Goal: Task Accomplishment & Management: Complete application form

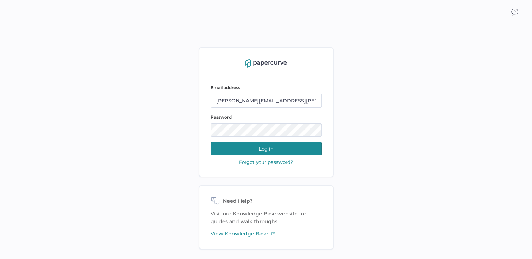
click at [283, 152] on button "Log in" at bounding box center [266, 148] width 111 height 13
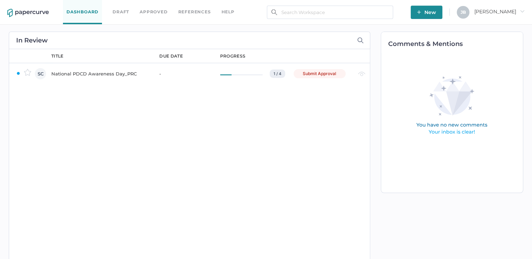
click at [101, 74] on div "National PDCD Awareness Day_PRC" at bounding box center [100, 74] width 99 height 8
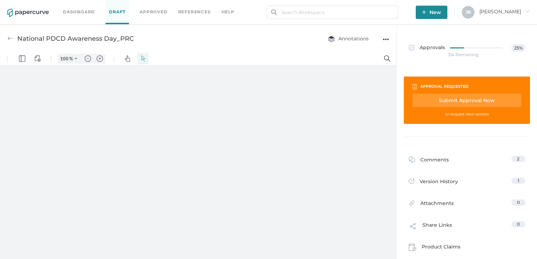
type input "161"
type input "2"
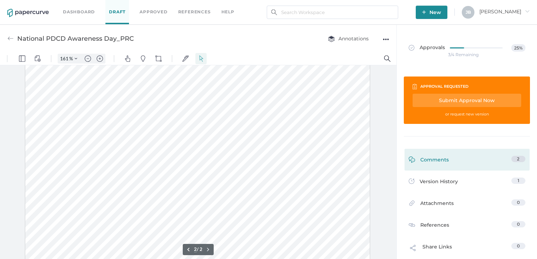
click at [477, 167] on div "Comments 2" at bounding box center [466, 160] width 125 height 22
click at [508, 161] on link "Comments 2" at bounding box center [467, 161] width 117 height 11
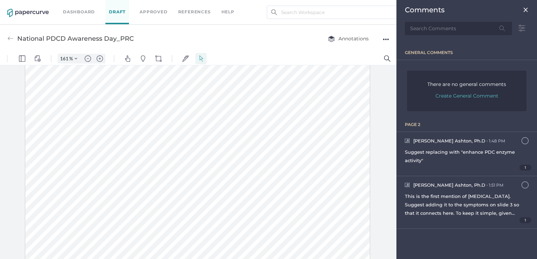
scroll to position [3, 0]
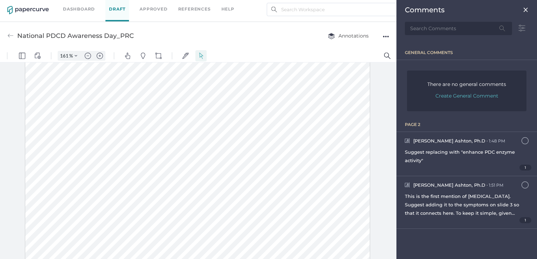
click at [360, 125] on div at bounding box center [197, 256] width 345 height 446
click at [527, 10] on img at bounding box center [526, 10] width 6 height 6
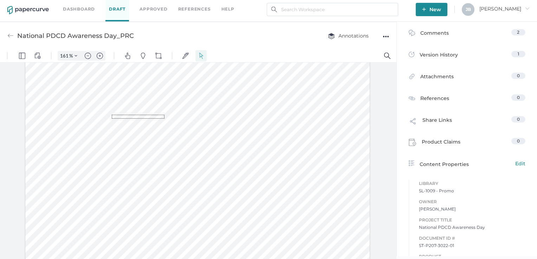
drag, startPoint x: 112, startPoint y: 115, endPoint x: 164, endPoint y: 119, distance: 52.2
click at [164, 119] on div at bounding box center [197, 256] width 345 height 446
drag, startPoint x: 214, startPoint y: 117, endPoint x: 111, endPoint y: 112, distance: 102.7
click at [111, 112] on div at bounding box center [197, 30] width 349 height 900
click at [143, 57] on img "Pins" at bounding box center [143, 56] width 6 height 6
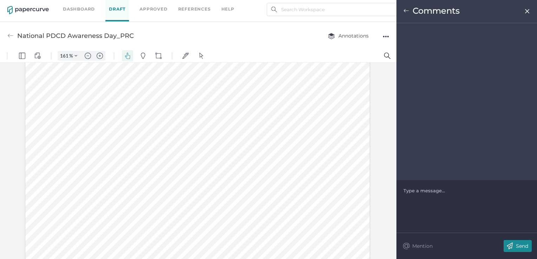
click at [434, 189] on div at bounding box center [467, 190] width 126 height 7
click at [513, 246] on img at bounding box center [510, 246] width 12 height 12
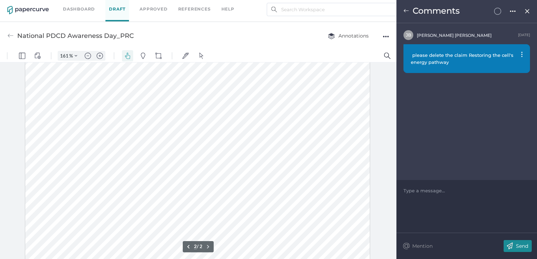
scroll to position [529, 0]
click at [198, 115] on div at bounding box center [197, 209] width 345 height 446
click at [144, 55] on img "Pins" at bounding box center [143, 56] width 6 height 6
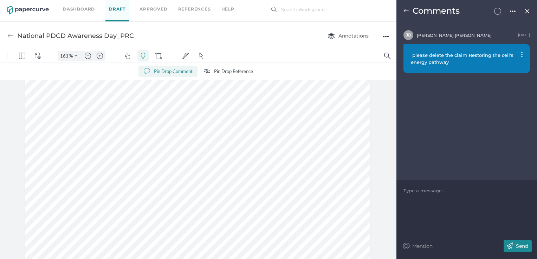
drag, startPoint x: 199, startPoint y: 132, endPoint x: 225, endPoint y: 139, distance: 27.4
click at [226, 139] on div at bounding box center [197, 227] width 345 height 446
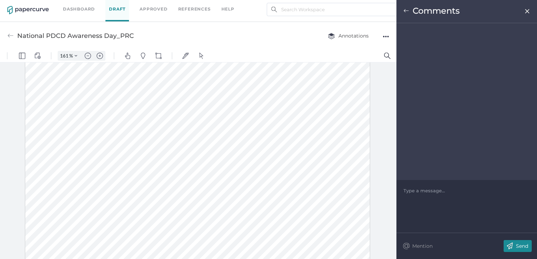
drag, startPoint x: 224, startPoint y: 123, endPoint x: 213, endPoint y: 116, distance: 12.8
click at [213, 116] on div at bounding box center [197, 209] width 345 height 446
click at [414, 193] on div at bounding box center [467, 190] width 126 height 7
drag, startPoint x: 424, startPoint y: 191, endPoint x: 404, endPoint y: 191, distance: 20.0
click at [404, 191] on span "hsa been studied to determine it's ability to..." at bounding box center [457, 191] width 106 height 6
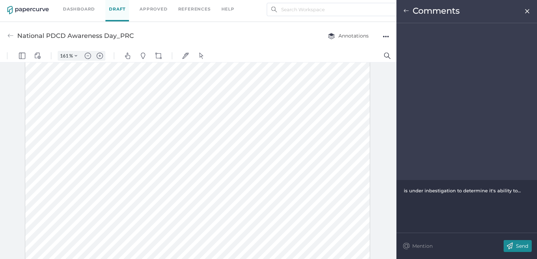
click at [525, 246] on p "Send" at bounding box center [522, 246] width 12 height 6
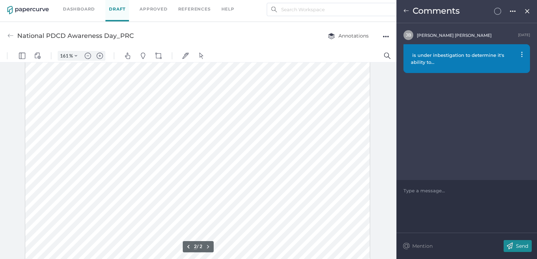
scroll to position [541, 0]
click at [520, 54] on div "is under inbestigation to determine it's ability to..." at bounding box center [466, 58] width 127 height 29
click at [509, 53] on span "is under inbestigation to determine it's ability to..." at bounding box center [464, 59] width 106 height 14
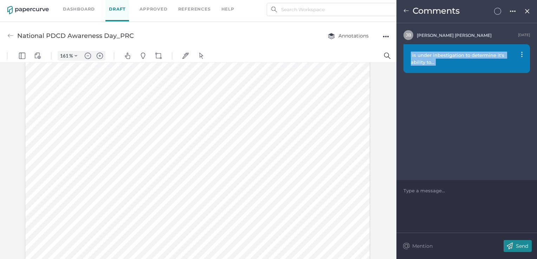
drag, startPoint x: 436, startPoint y: 64, endPoint x: 410, endPoint y: 55, distance: 26.9
click at [411, 55] on span "is under inbestigation to determine it's ability to..." at bounding box center [464, 59] width 106 height 14
click at [493, 66] on div "is under inbestigation to determine it's ability to..." at bounding box center [466, 58] width 127 height 29
click at [409, 63] on div "is under inbestigation to determine it's ability to..." at bounding box center [466, 58] width 127 height 29
click at [519, 55] on div "is under inbestigation to determine it's ability to..." at bounding box center [466, 58] width 127 height 29
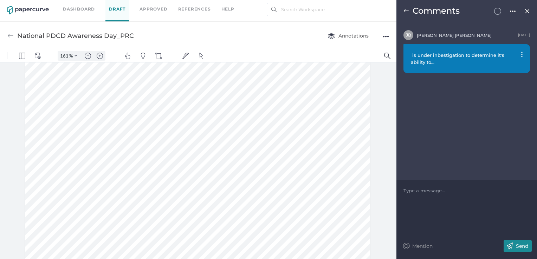
click at [520, 53] on div "is under inbestigation to determine it's ability to..." at bounding box center [466, 58] width 127 height 29
click at [522, 52] on img at bounding box center [521, 55] width 1 height 6
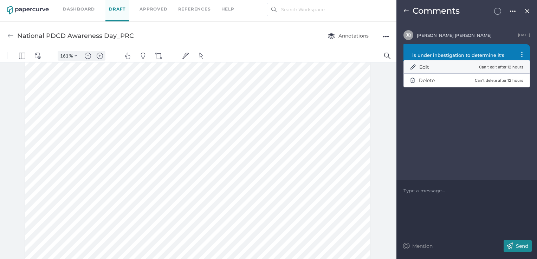
click at [503, 65] on p "Can't edit after 12 hours" at bounding box center [501, 67] width 44 height 6
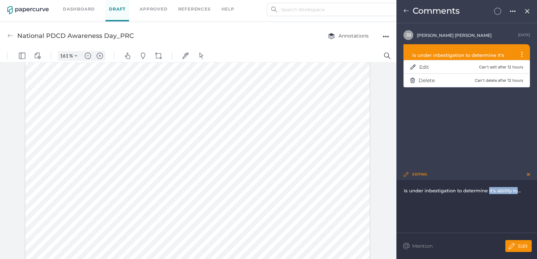
drag, startPoint x: 488, startPoint y: 192, endPoint x: 514, endPoint y: 193, distance: 26.4
click at [514, 193] on span "is under inbestigation to determine it's ability to..." at bounding box center [462, 191] width 117 height 6
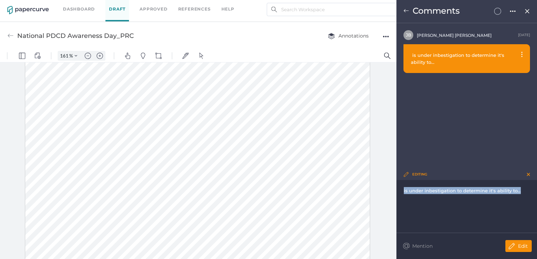
drag, startPoint x: 520, startPoint y: 192, endPoint x: 403, endPoint y: 192, distance: 117.4
click at [403, 192] on div "is under inbestigation to determine it's ability to..." at bounding box center [466, 206] width 141 height 53
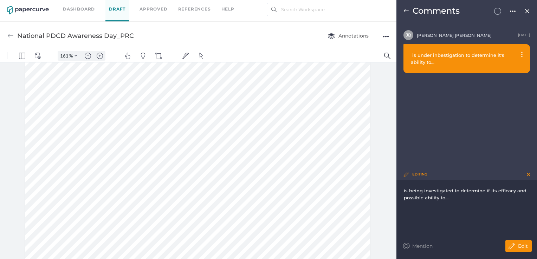
click at [526, 248] on p "Edit" at bounding box center [523, 246] width 10 height 6
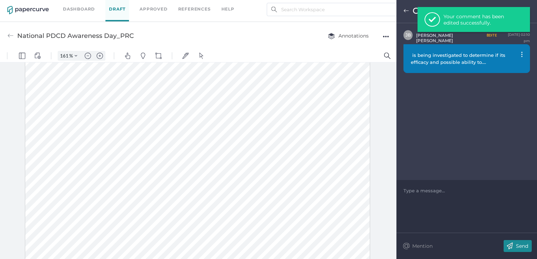
click at [520, 52] on div "is being investigated to determine if its efficacy and possible ability to...." at bounding box center [466, 58] width 127 height 29
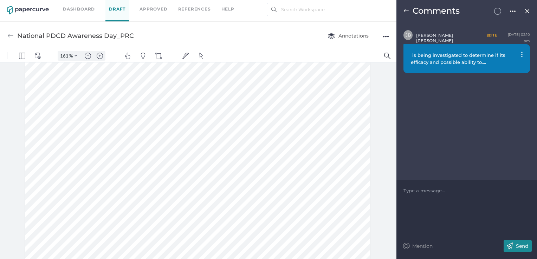
click at [522, 56] on img at bounding box center [521, 55] width 1 height 6
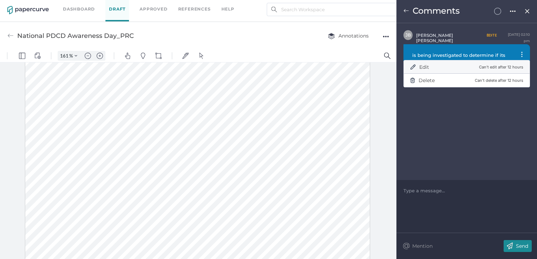
click at [443, 66] on div "Edit Can't edit after 12 hours" at bounding box center [466, 67] width 113 height 14
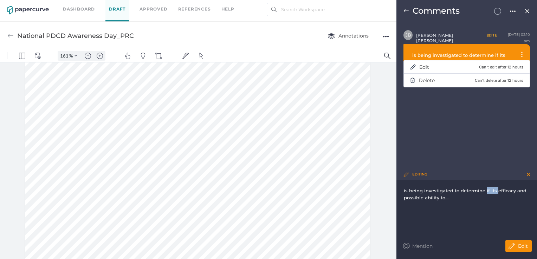
drag, startPoint x: 495, startPoint y: 191, endPoint x: 484, endPoint y: 190, distance: 10.9
click at [484, 190] on span "is being investigated to determine if its efficacy and possible ability to...." at bounding box center [466, 194] width 124 height 13
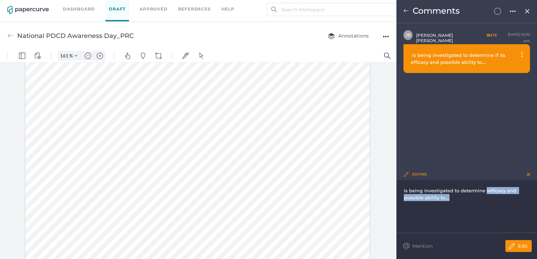
drag, startPoint x: 485, startPoint y: 191, endPoint x: 493, endPoint y: 198, distance: 11.0
click at [493, 198] on div "is being investigated to determine iefficacy and possible ability to...." at bounding box center [467, 194] width 126 height 14
click at [517, 245] on img at bounding box center [511, 246] width 13 height 12
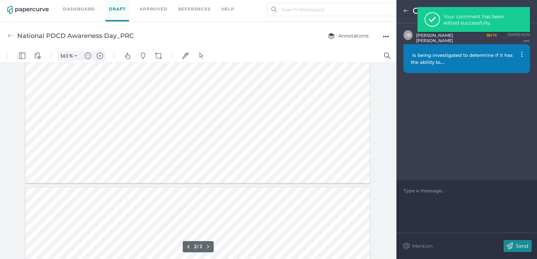
type input "1"
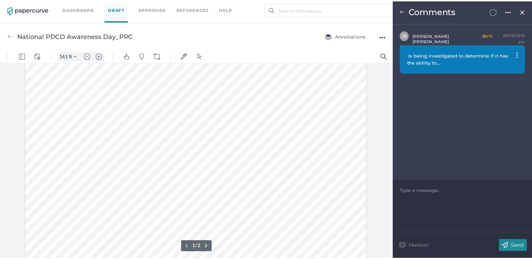
scroll to position [11, 0]
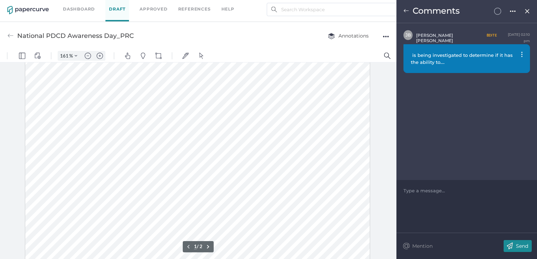
click at [524, 9] on div "Comments" at bounding box center [466, 11] width 141 height 23
click at [515, 248] on img at bounding box center [510, 246] width 12 height 12
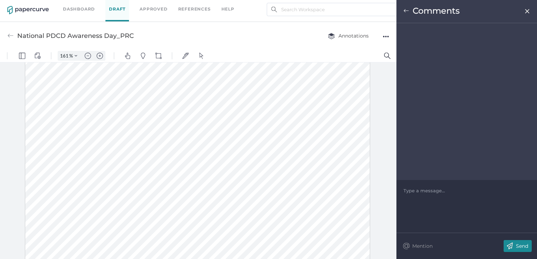
click at [526, 10] on img at bounding box center [527, 11] width 6 height 6
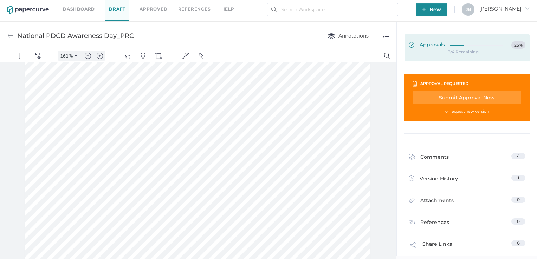
click at [454, 46] on div at bounding box center [478, 43] width 57 height 5
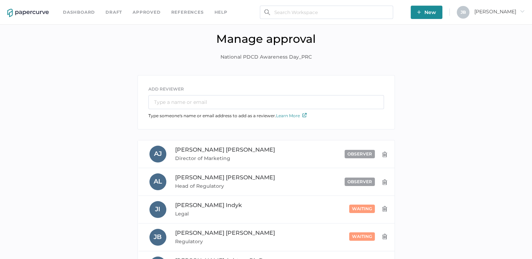
click at [93, 11] on link "Dashboard" at bounding box center [79, 12] width 32 height 8
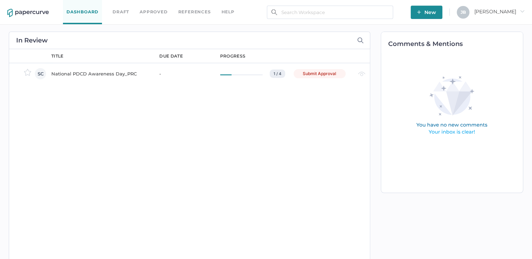
click at [95, 74] on div "National PDCD Awareness Day_PRC" at bounding box center [100, 74] width 99 height 8
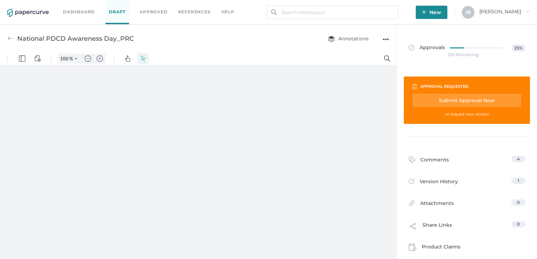
type input "161"
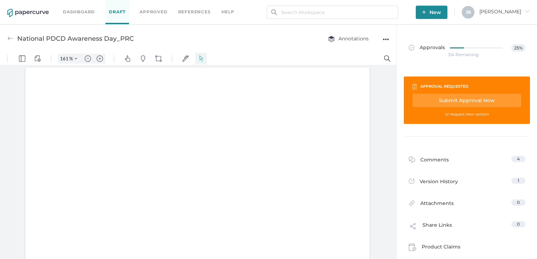
scroll to position [1, 0]
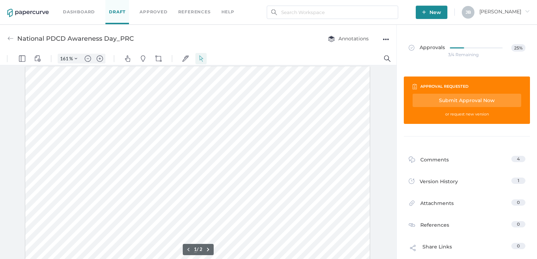
click at [115, 11] on link "Draft" at bounding box center [117, 12] width 24 height 24
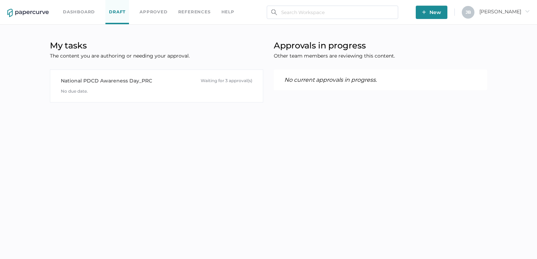
click at [86, 13] on link "Dashboard" at bounding box center [79, 12] width 32 height 8
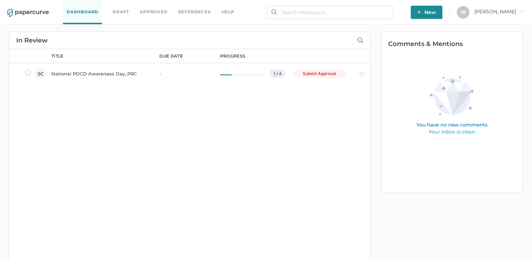
click at [321, 74] on div "Submit Approval" at bounding box center [319, 73] width 52 height 9
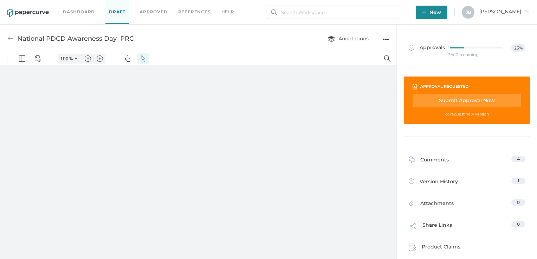
type input "161"
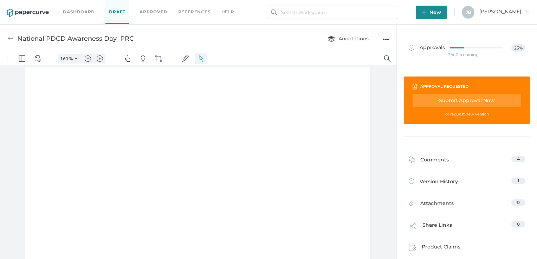
scroll to position [1, 0]
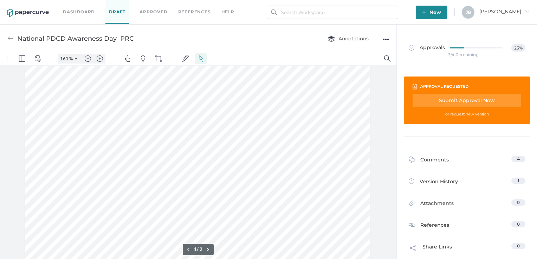
click at [435, 97] on div "Submit Approval Now" at bounding box center [467, 100] width 109 height 13
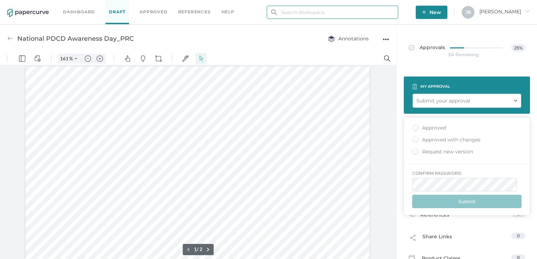
type input "[PERSON_NAME][EMAIL_ADDRESS][PERSON_NAME][DOMAIN_NAME]"
click at [413, 141] on div "Approved with changes" at bounding box center [446, 140] width 68 height 7
click at [414, 138] on input "Approved with changes" at bounding box center [414, 138] width 0 height 0
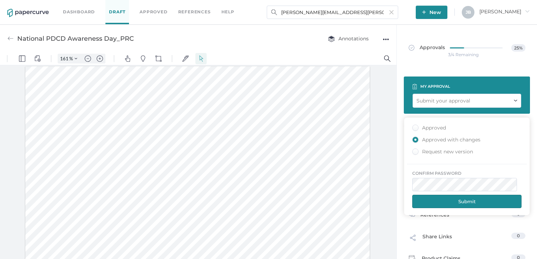
click at [462, 205] on button "Submit" at bounding box center [466, 201] width 109 height 13
